Goal: Task Accomplishment & Management: Use online tool/utility

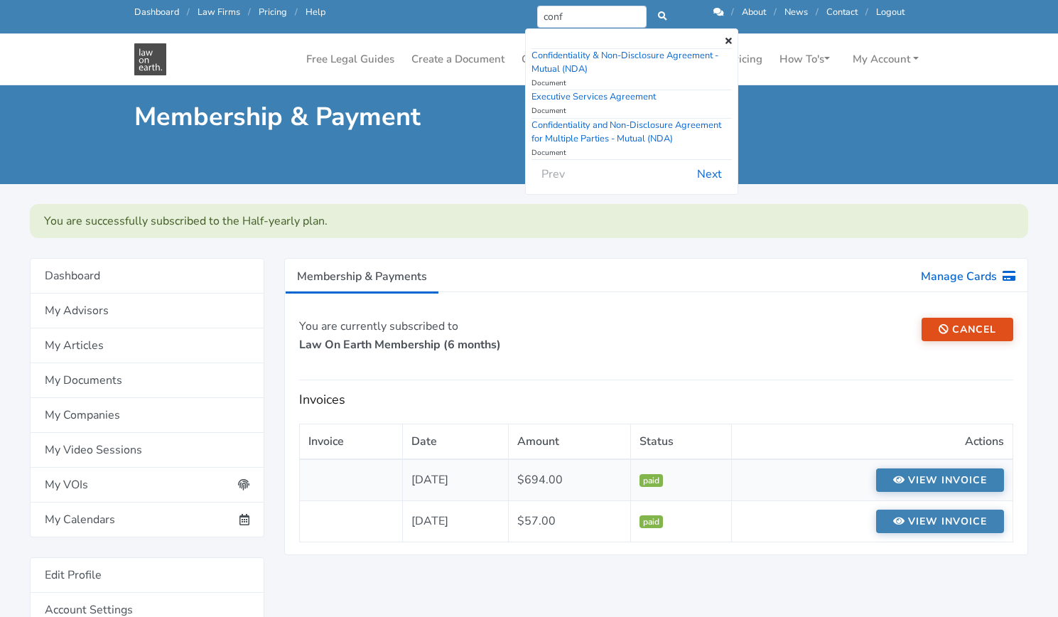
scroll to position [71, 0]
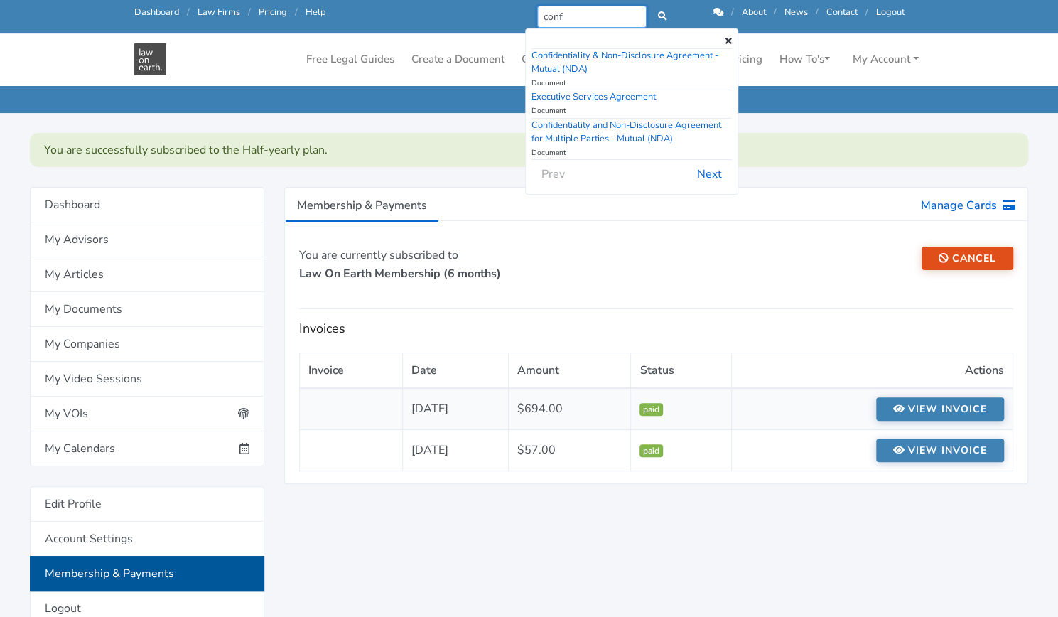
click at [585, 21] on input "conf" at bounding box center [592, 17] width 110 height 22
type input "contract"
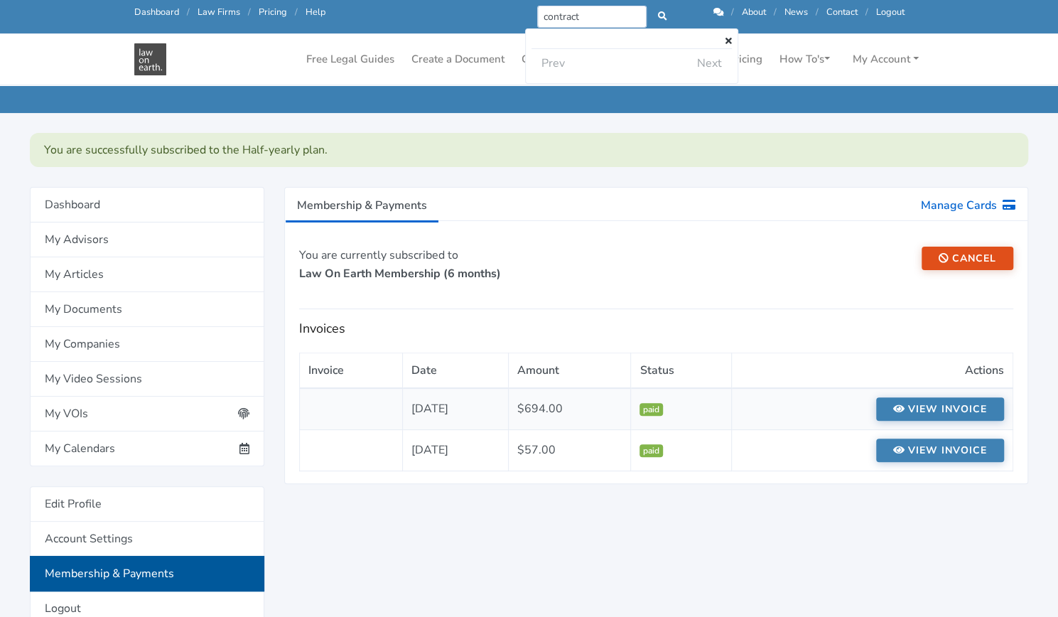
click at [664, 15] on icon at bounding box center [662, 16] width 9 height 9
click at [580, 16] on input "contract" at bounding box center [592, 17] width 110 height 22
click at [659, 192] on ul "Membership & Payments Manage Cards" at bounding box center [656, 204] width 742 height 33
click at [455, 58] on link "Create a Document" at bounding box center [458, 59] width 104 height 28
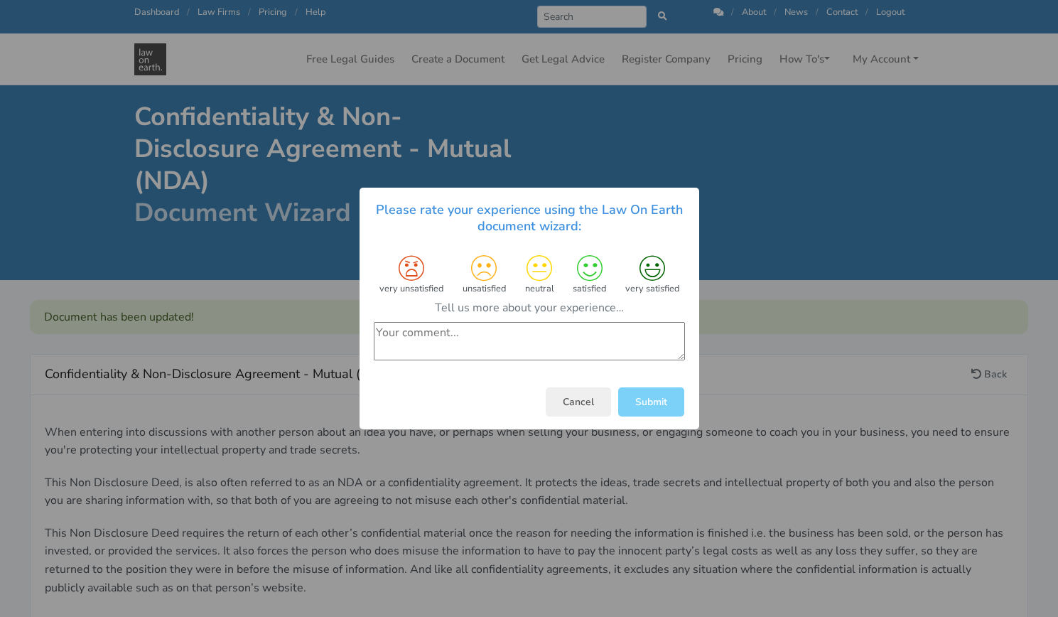
scroll to position [328, 0]
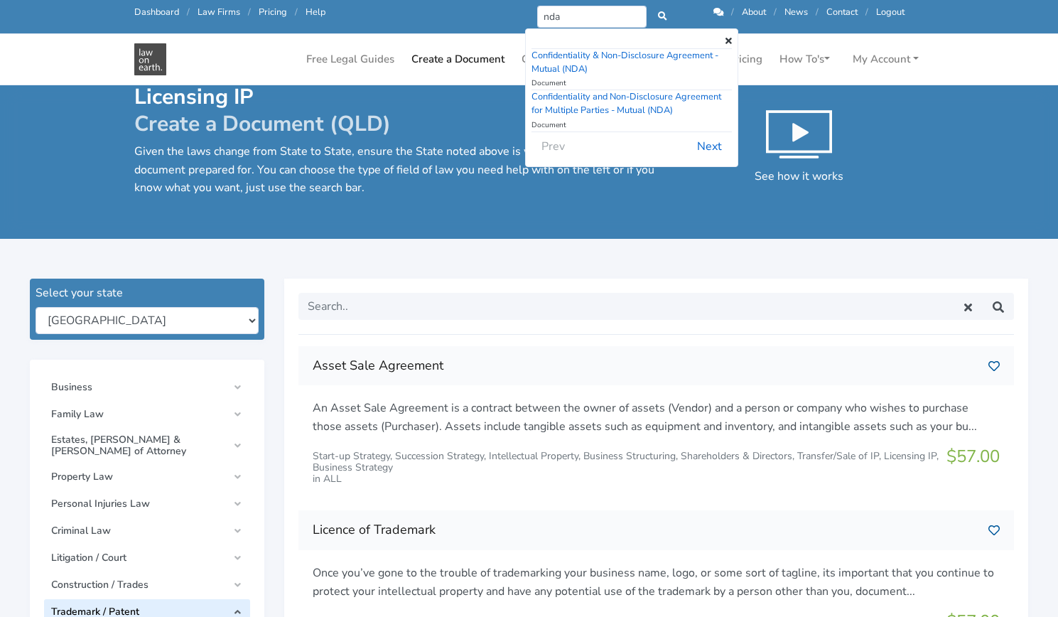
click at [463, 334] on hr at bounding box center [655, 334] width 715 height 1
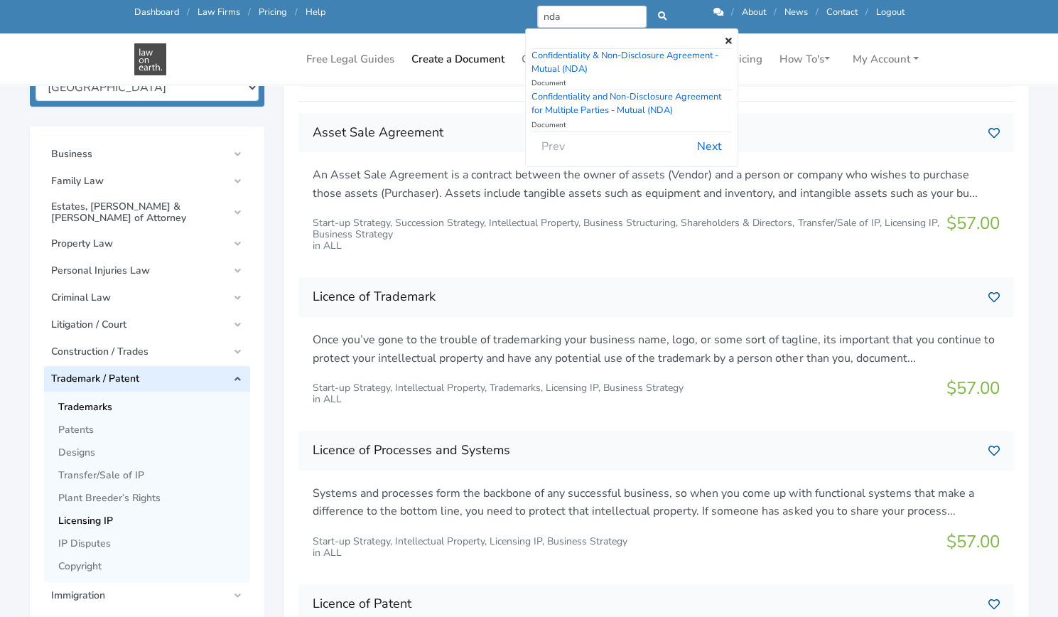
scroll to position [234, 0]
click at [185, 372] on span "Trademark / Patent" at bounding box center [139, 377] width 176 height 11
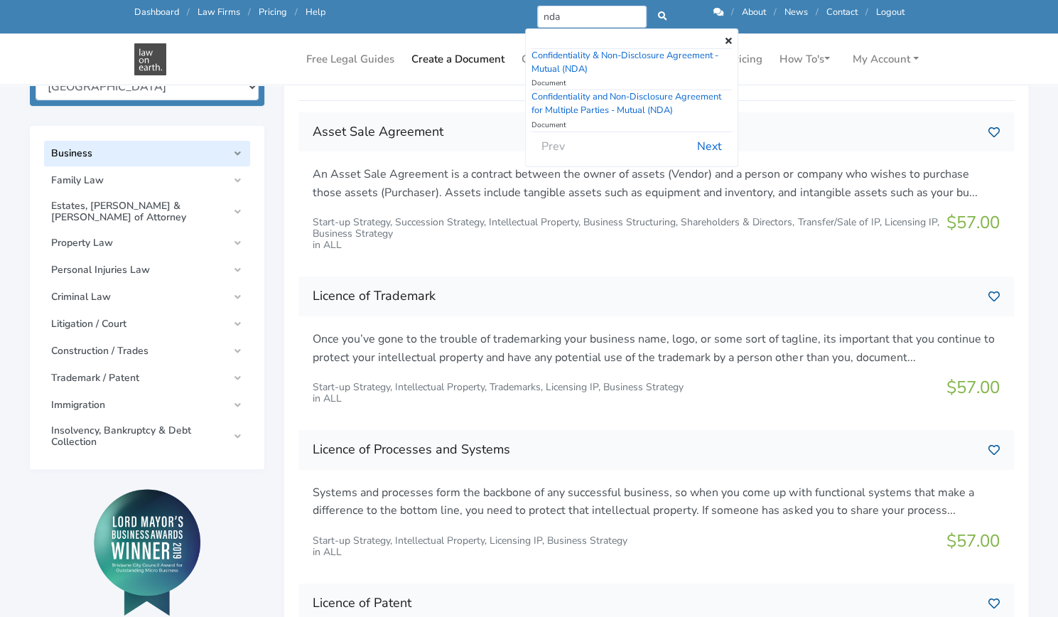
click at [162, 148] on span "Business" at bounding box center [139, 153] width 176 height 11
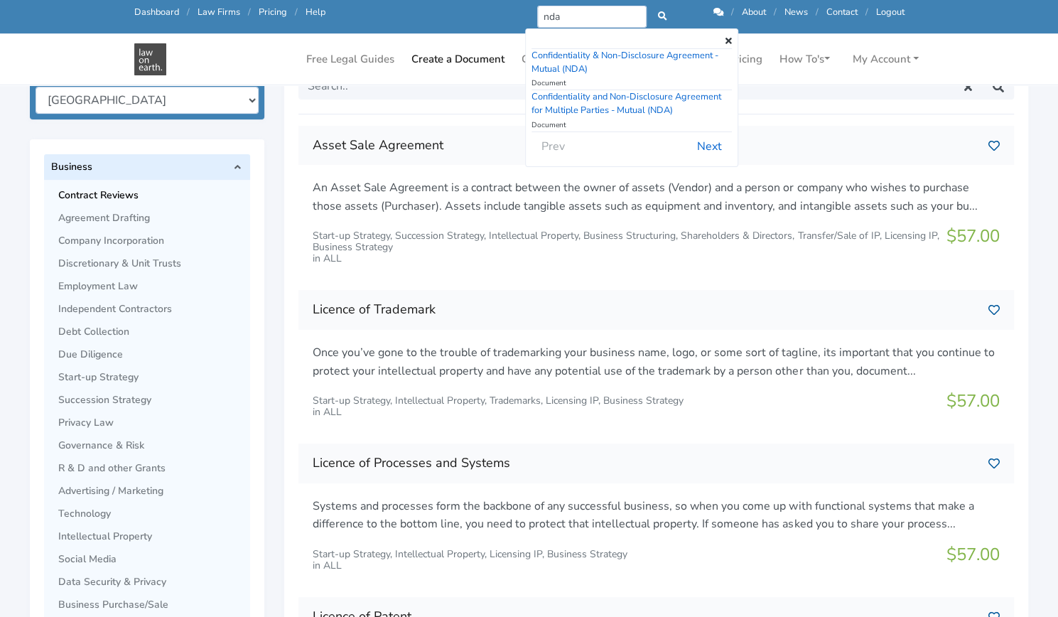
scroll to position [215, 0]
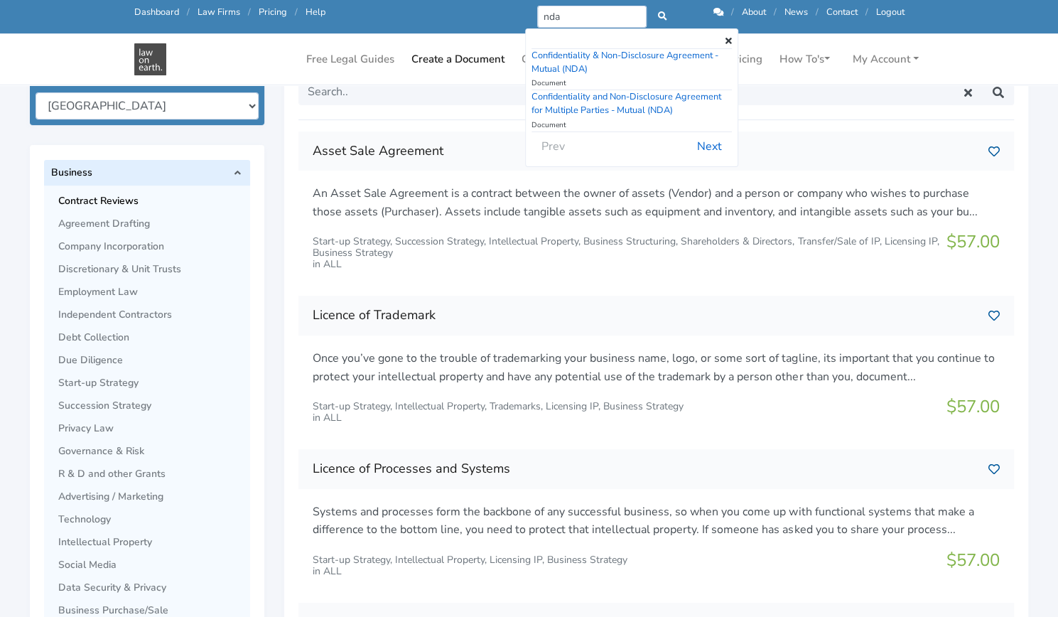
click at [106, 198] on span "Contract Reviews" at bounding box center [150, 200] width 185 height 11
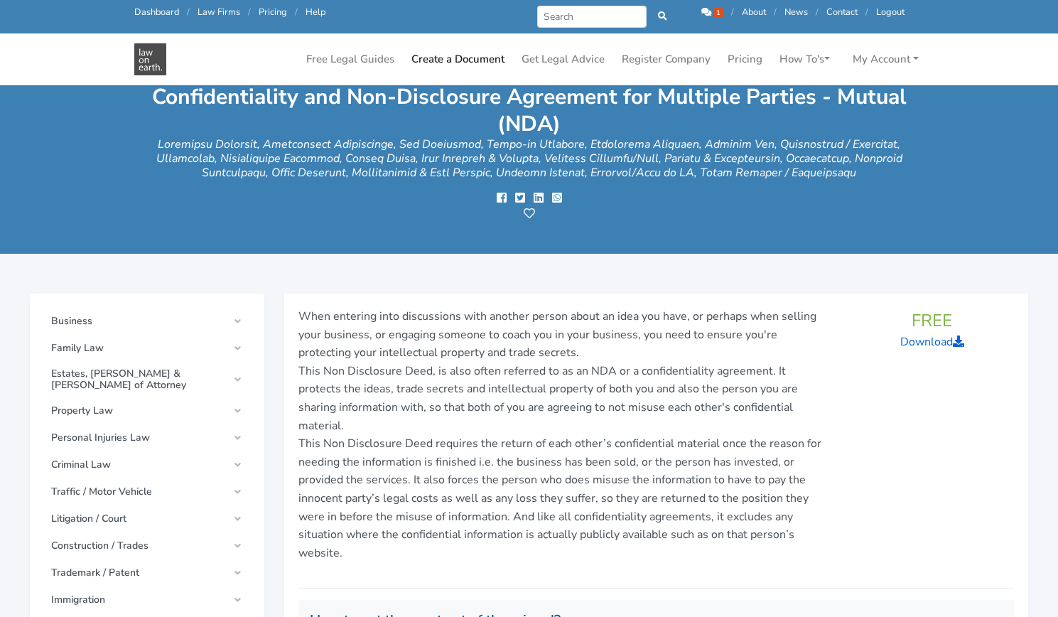
scroll to position [221, 0]
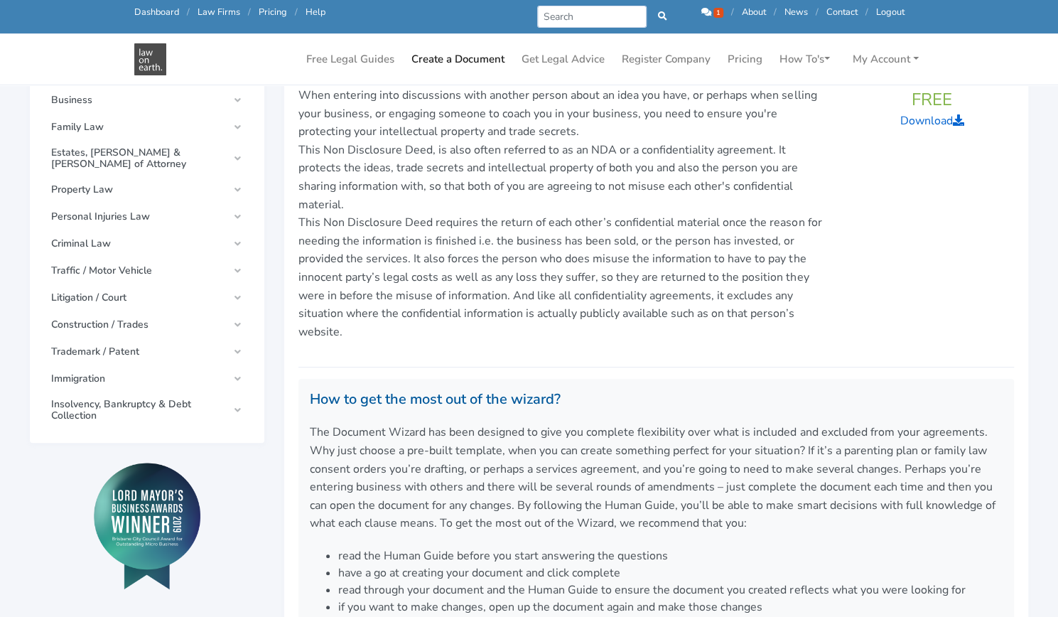
click at [710, 12] on link "1" at bounding box center [713, 12] width 24 height 13
